Goal: Navigation & Orientation: Find specific page/section

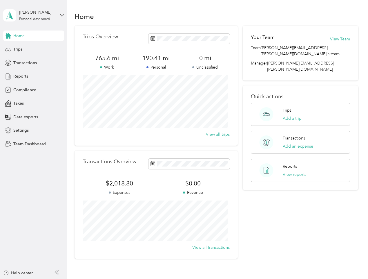
click at [184, 139] on div "Trips Overview 765.6 mi Work 190.41 mi Personal 0 mi Unclassified View all trips" at bounding box center [156, 86] width 163 height 120
click at [34, 15] on div "[PERSON_NAME]" at bounding box center [37, 12] width 36 height 6
click at [34, 49] on div "Trips" at bounding box center [33, 49] width 61 height 10
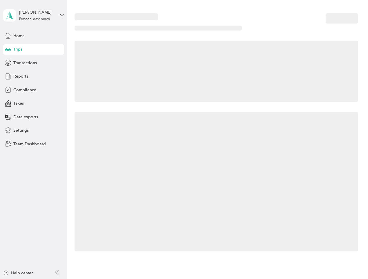
click at [8, 49] on icon at bounding box center [8, 49] width 6 height 3
click at [34, 63] on span "Transactions" at bounding box center [25, 63] width 24 height 6
